Goal: Transaction & Acquisition: Purchase product/service

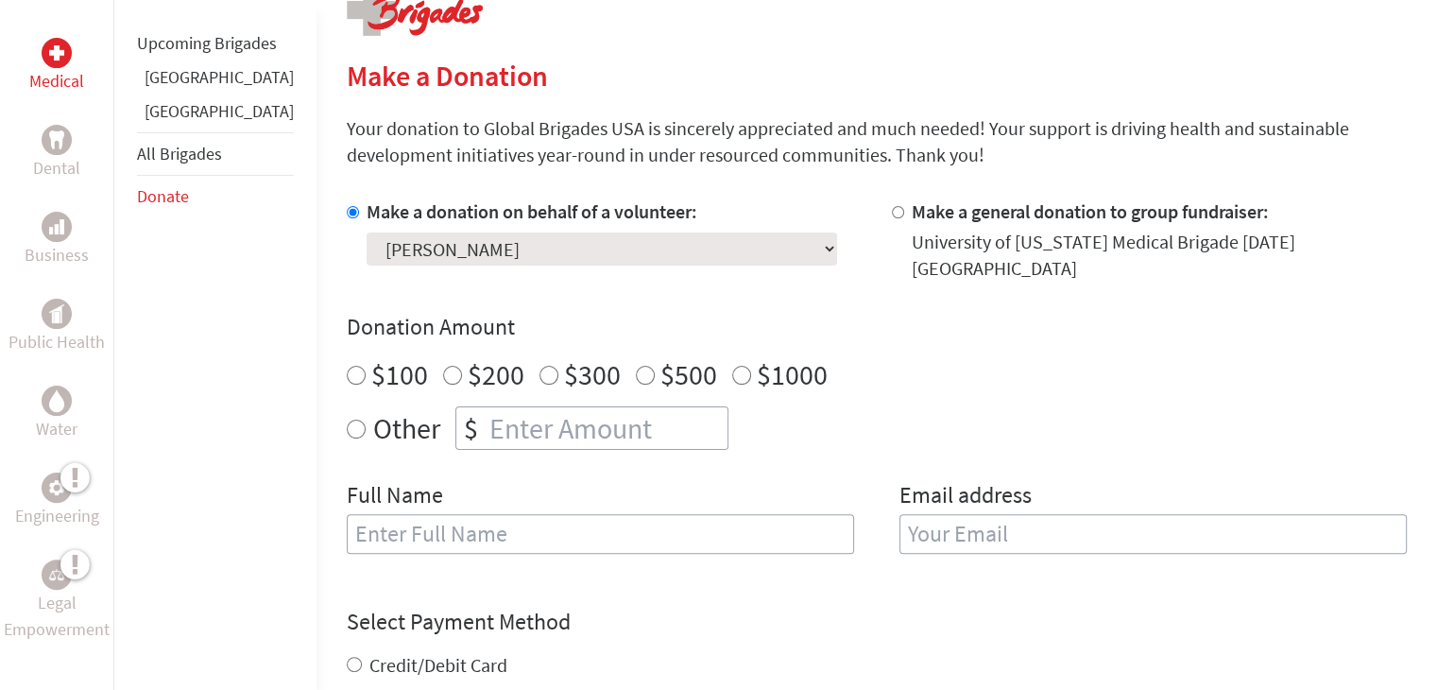
scroll to position [412, 0]
radio input "true"
click at [486, 408] on input "number" at bounding box center [607, 428] width 242 height 42
type input "250"
click at [454, 556] on div "Full Name" at bounding box center [601, 528] width 508 height 96
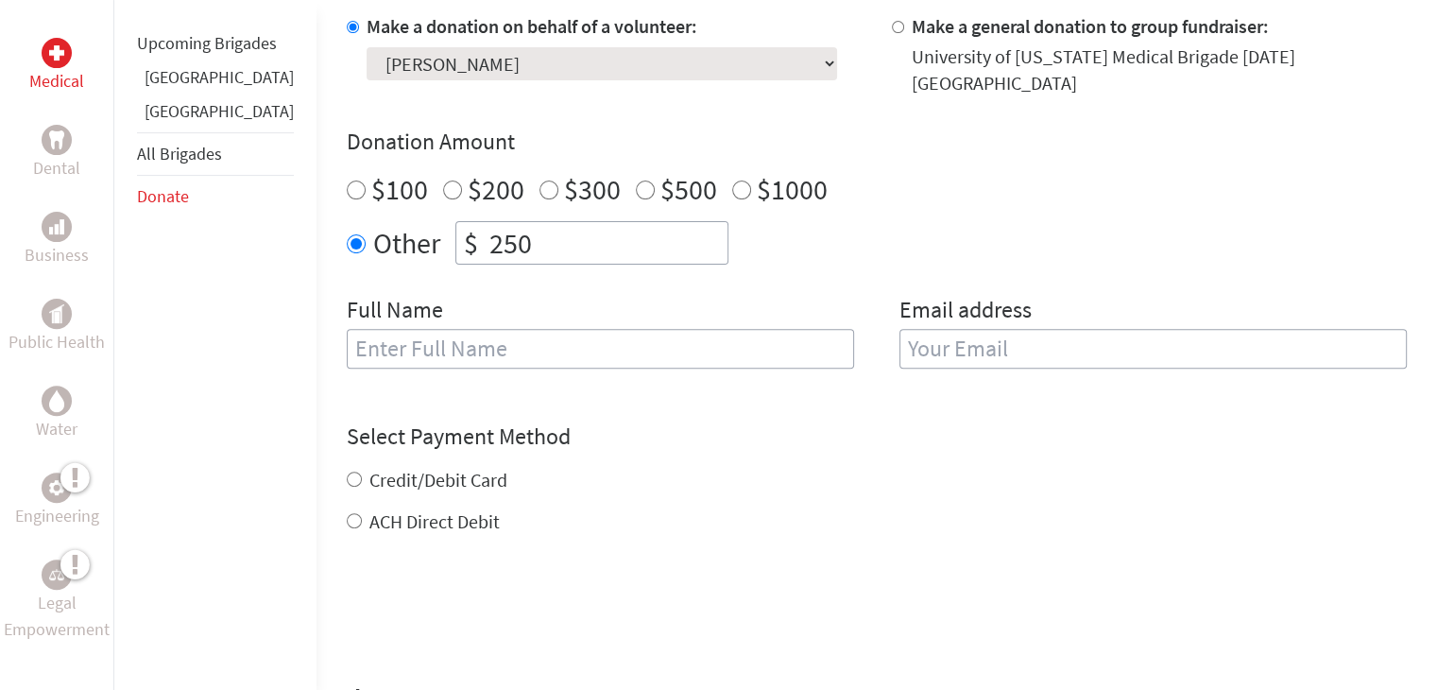
scroll to position [550, 0]
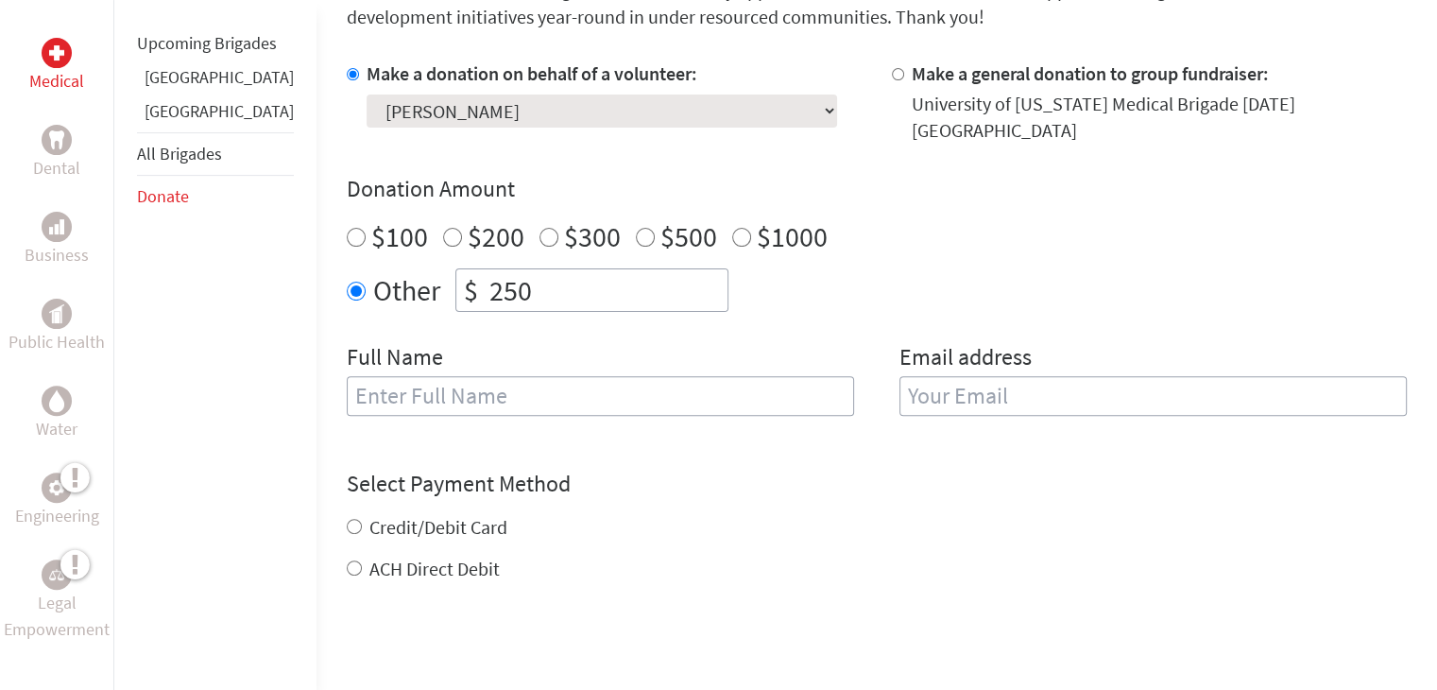
click at [427, 376] on input "text" at bounding box center [601, 396] width 508 height 40
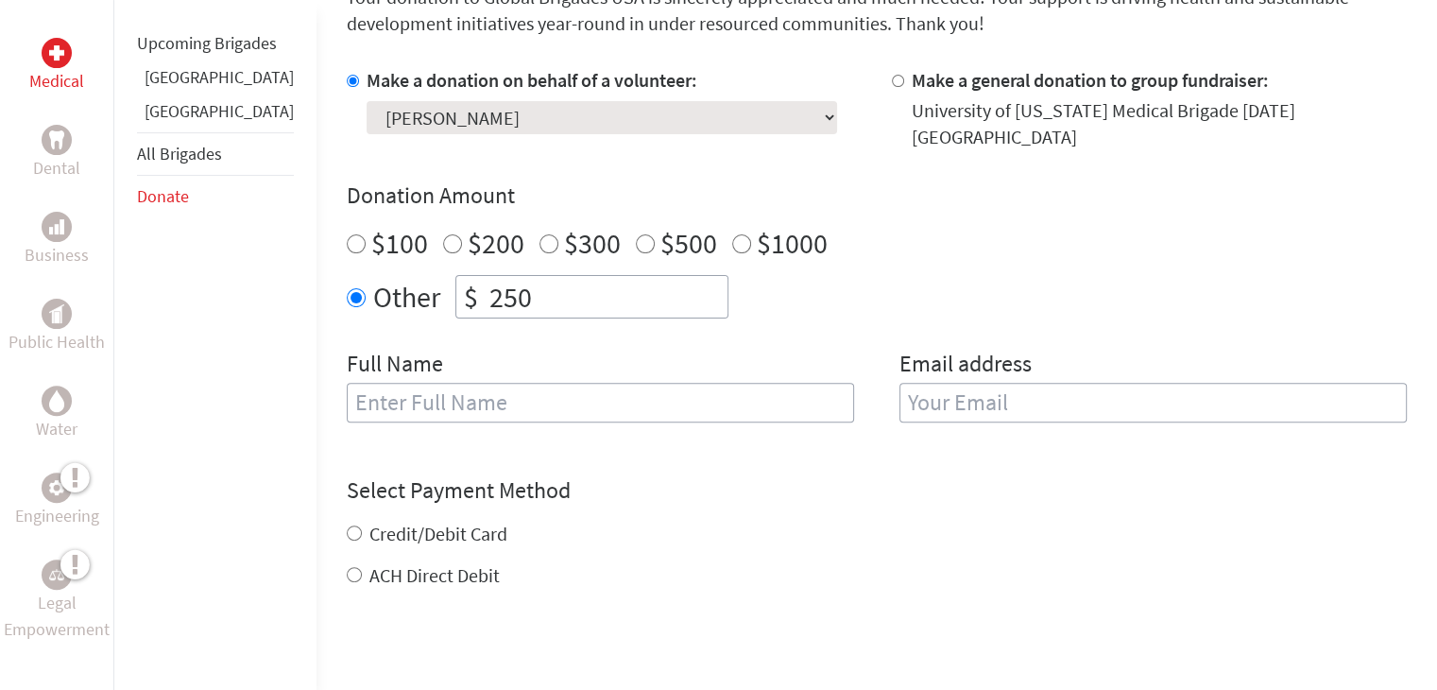
scroll to position [540, 0]
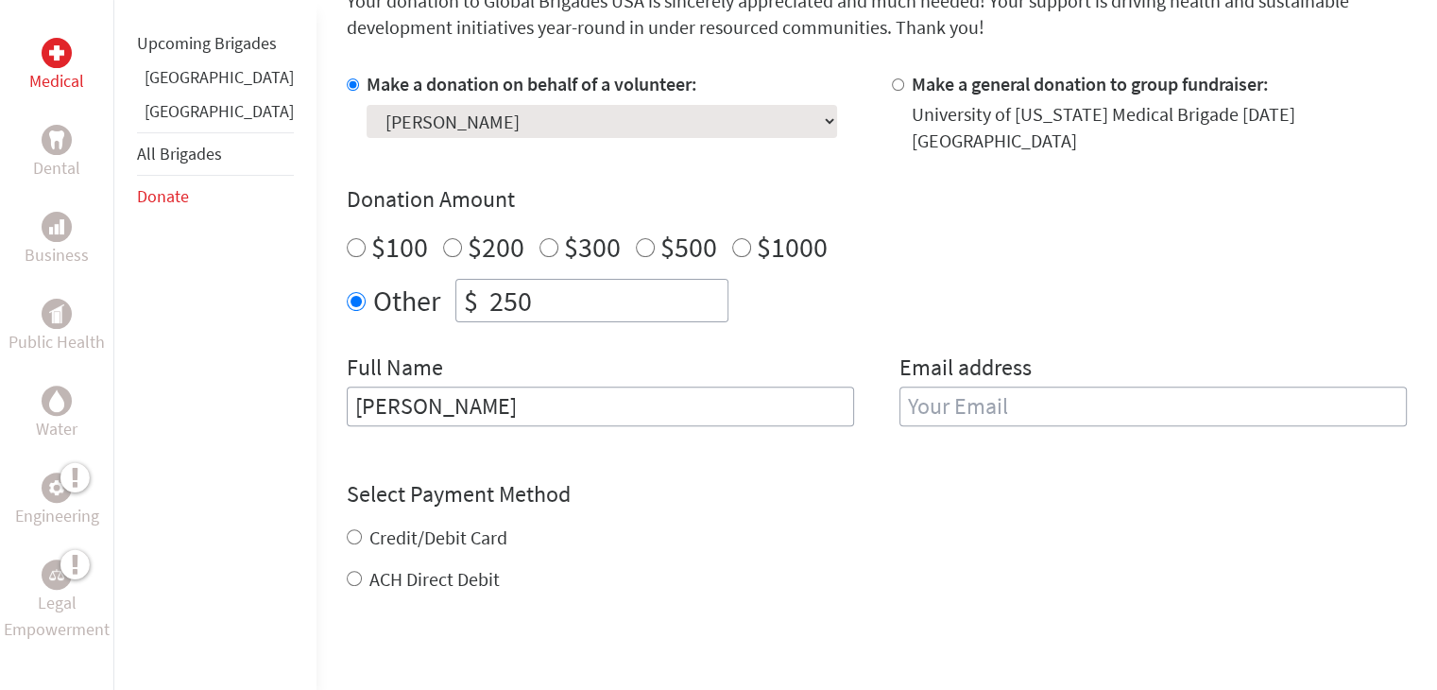
type input "[PERSON_NAME]"
click at [920, 387] on input "email" at bounding box center [1154, 407] width 508 height 40
type input "[EMAIL_ADDRESS][DOMAIN_NAME]"
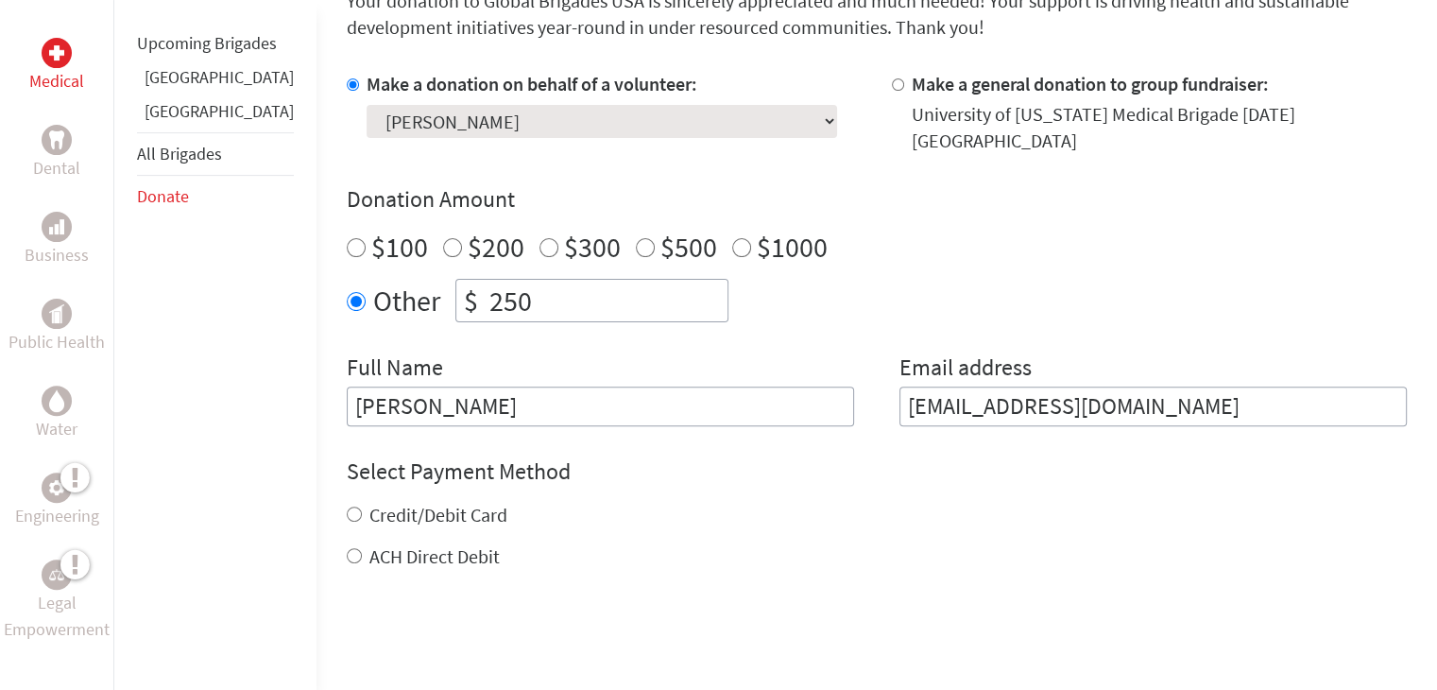
click at [977, 530] on div "Credit/Debit Card ACH Direct Debit" at bounding box center [877, 536] width 1060 height 68
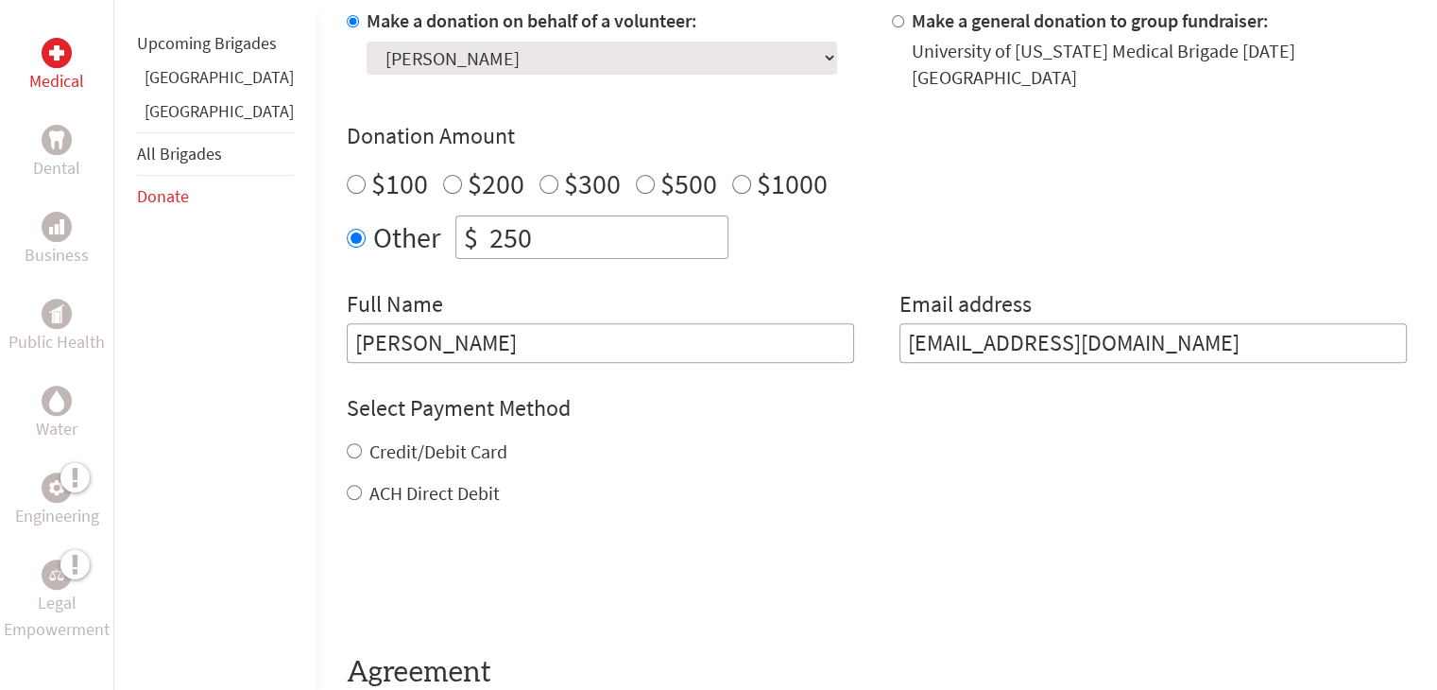
click at [347, 443] on input "Credit/Debit Card" at bounding box center [354, 450] width 15 height 15
radio input "true"
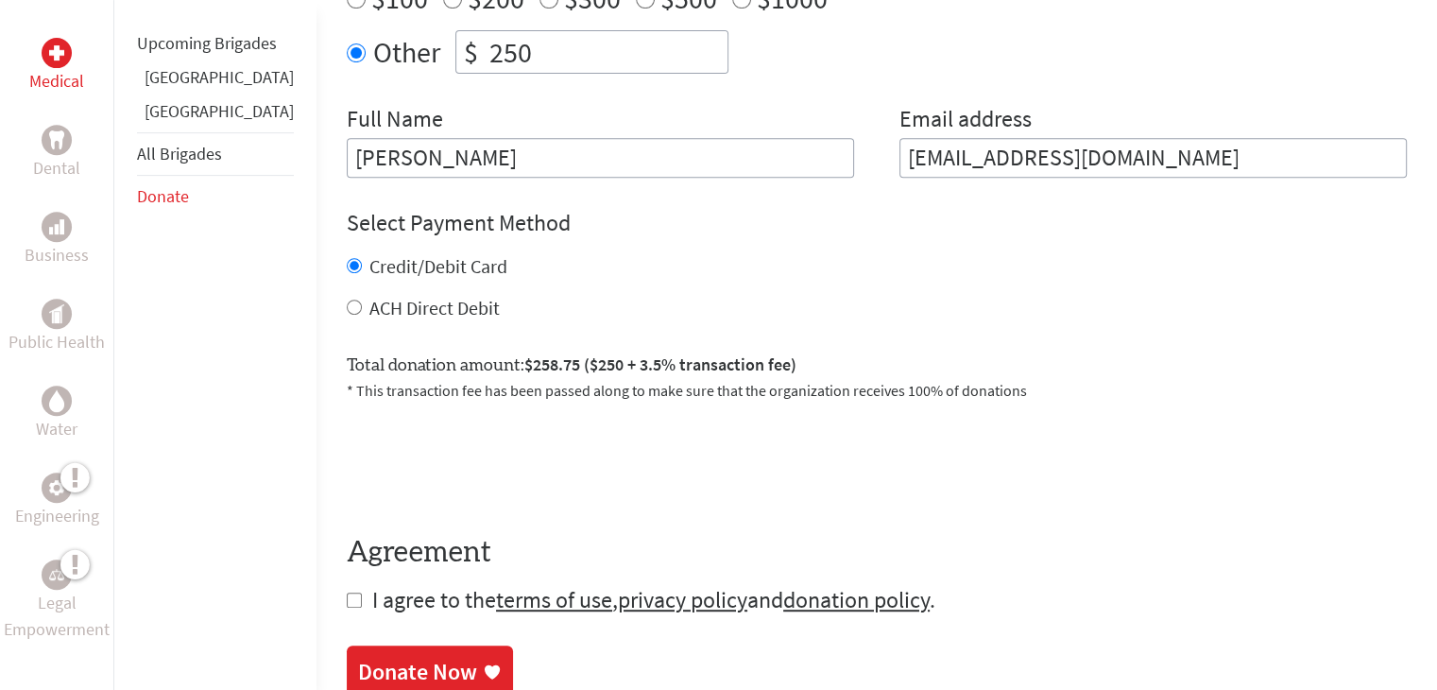
scroll to position [894, 0]
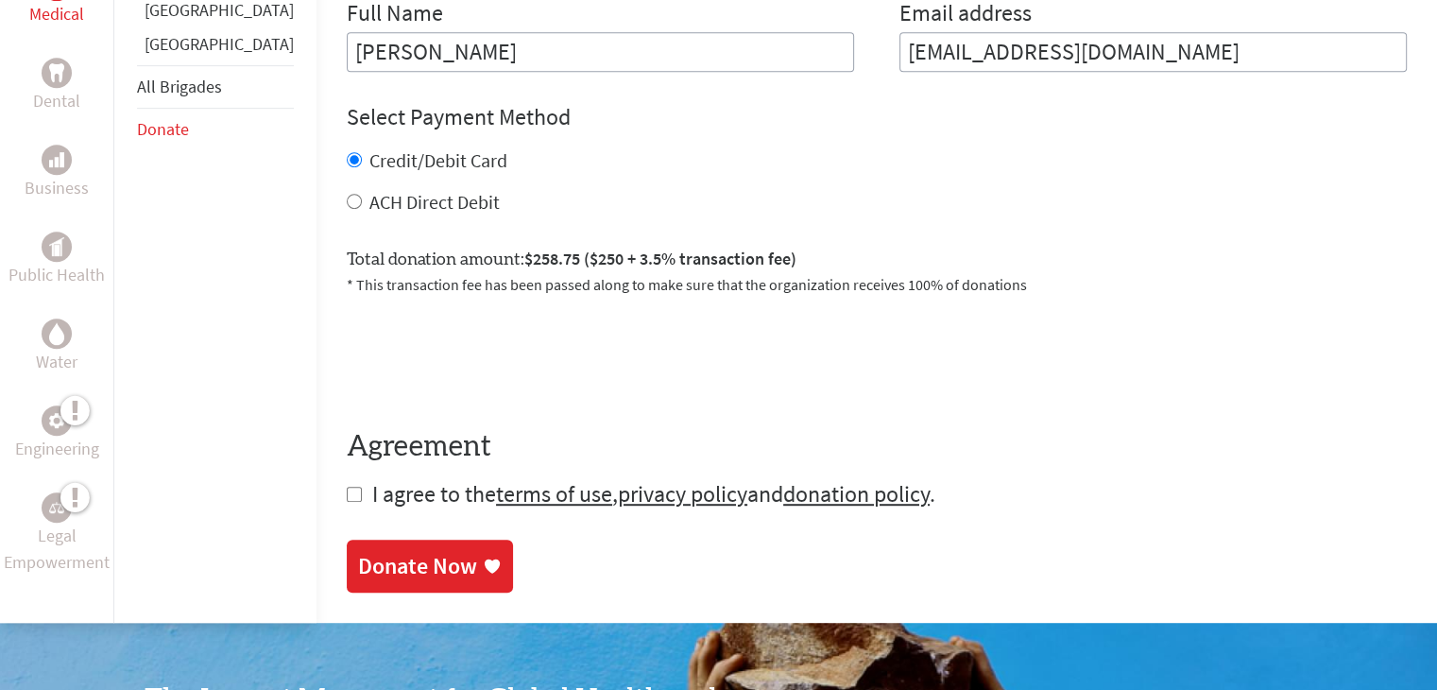
click at [347, 487] on input "checkbox" at bounding box center [354, 494] width 15 height 15
checkbox input "true"
click at [388, 551] on div "Donate Now" at bounding box center [417, 566] width 119 height 30
